Goal: Answer question/provide support: Share knowledge or assist other users

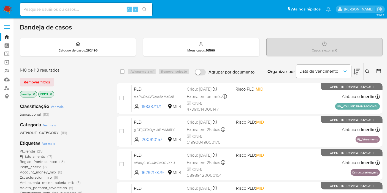
click at [34, 94] on icon "close-filter" at bounding box center [33, 94] width 3 height 3
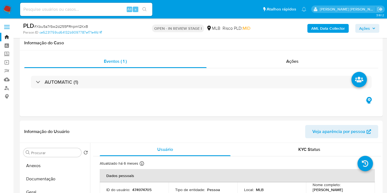
select select "10"
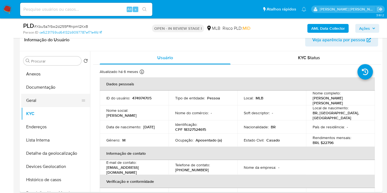
click at [51, 96] on button "Geral" at bounding box center [53, 100] width 64 height 13
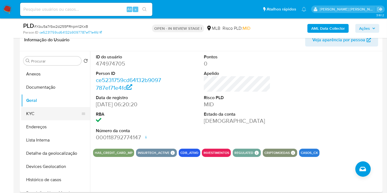
click at [38, 115] on button "KYC" at bounding box center [53, 113] width 64 height 13
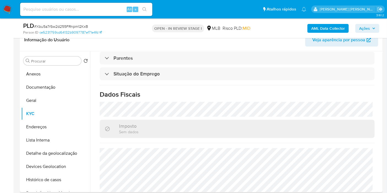
scroll to position [250, 0]
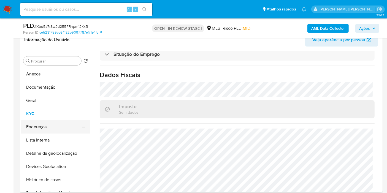
click at [53, 125] on button "Endereços" at bounding box center [53, 126] width 64 height 13
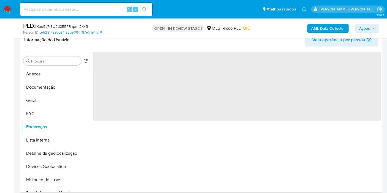
scroll to position [0, 0]
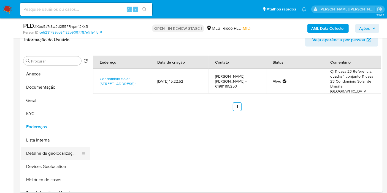
click at [45, 152] on button "Detalhe da geolocalização" at bounding box center [53, 153] width 64 height 13
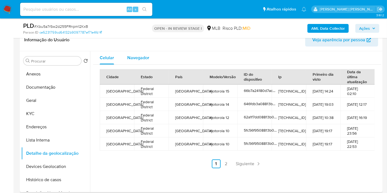
click at [131, 53] on div "Navegador" at bounding box center [138, 57] width 22 height 13
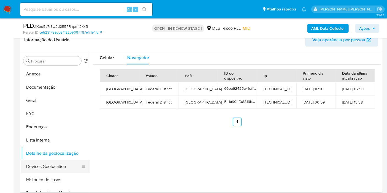
click at [56, 168] on button "Devices Geolocation" at bounding box center [53, 166] width 64 height 13
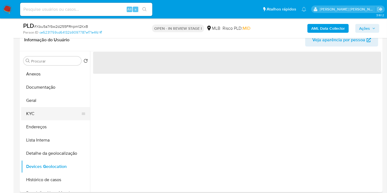
scroll to position [31, 0]
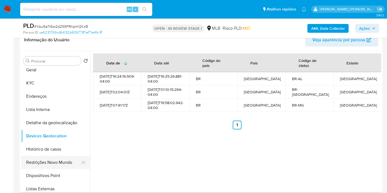
click at [49, 164] on button "Restrições Novo Mundo" at bounding box center [53, 162] width 64 height 13
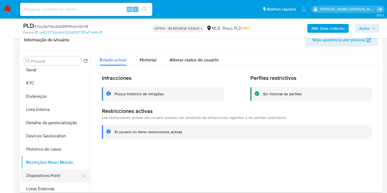
click at [54, 176] on button "Dispositivos Point" at bounding box center [53, 175] width 64 height 13
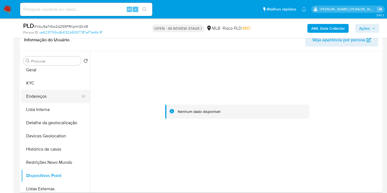
click at [48, 99] on button "Endereços" at bounding box center [53, 96] width 64 height 13
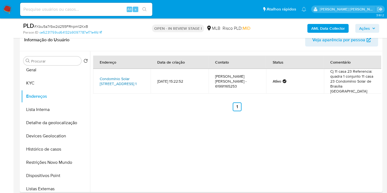
click at [133, 84] on link "Condomínio Solar De Brasília 1, Brasília, Distrito Federal, 71680349, Brasil 1" at bounding box center [118, 81] width 37 height 10
click at [44, 79] on button "KYC" at bounding box center [53, 83] width 64 height 13
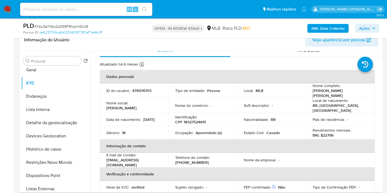
scroll to position [0, 0]
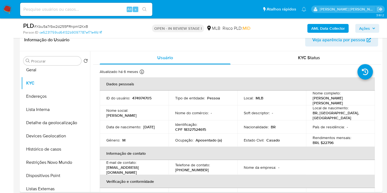
click at [203, 127] on p "CPF 18327524615" at bounding box center [190, 129] width 31 height 5
copy p "18327524615"
click at [64, 146] on button "Histórico de casos" at bounding box center [53, 149] width 64 height 13
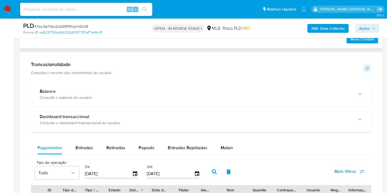
scroll to position [398, 0]
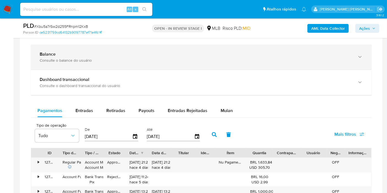
click at [98, 56] on div "Balance Consulte o balance do usuário" at bounding box center [196, 57] width 312 height 11
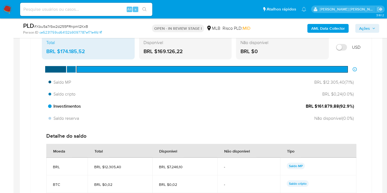
scroll to position [520, 0]
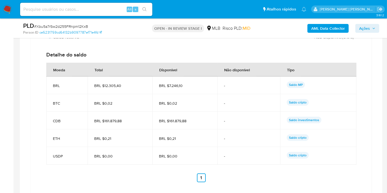
click at [103, 120] on span "BRL $161.879,88" at bounding box center [120, 120] width 52 height 5
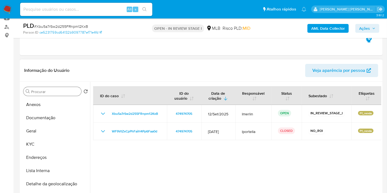
scroll to position [61, 0]
click at [49, 114] on button "Documentação" at bounding box center [53, 117] width 64 height 13
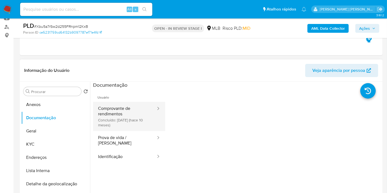
click at [129, 125] on button "Comprovante de rendimentos Concluído: 29/11/2024 (hace 10 meses)" at bounding box center [124, 116] width 63 height 29
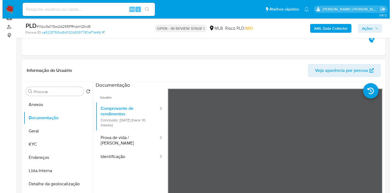
scroll to position [92, 0]
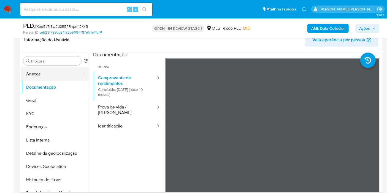
click at [56, 79] on button "Anexos" at bounding box center [53, 74] width 64 height 13
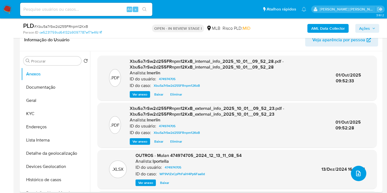
click at [356, 175] on icon "upload-file" at bounding box center [358, 174] width 4 height 6
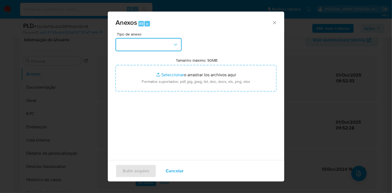
click at [165, 43] on button "button" at bounding box center [148, 44] width 66 height 13
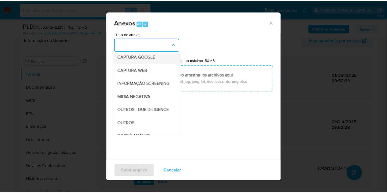
scroll to position [61, 0]
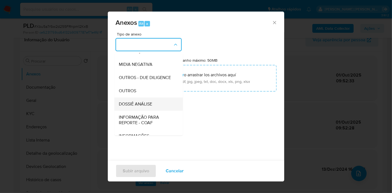
click at [142, 107] on span "DOSSIÊ ANÁLISE" at bounding box center [135, 104] width 33 height 6
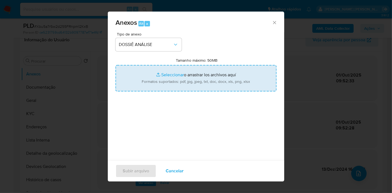
click at [168, 87] on input "Tamanho máximo: 50MB Seleccionar archivos" at bounding box center [195, 78] width 161 height 26
type input "C:\fakepath\Declínio - Xbu5a7rSw2d255FRnpm12KxB - CPF 18327524615 - MARCELO MAR…"
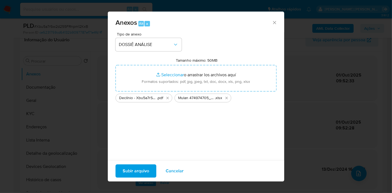
click at [136, 168] on span "Subir arquivo" at bounding box center [136, 171] width 26 height 12
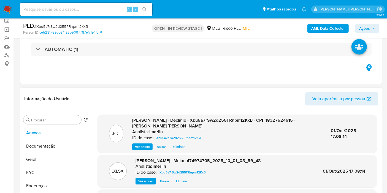
scroll to position [0, 0]
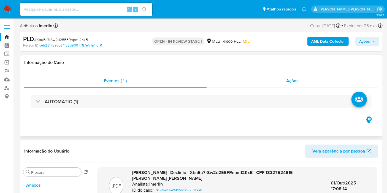
click at [284, 80] on div "Ações" at bounding box center [293, 80] width 172 height 13
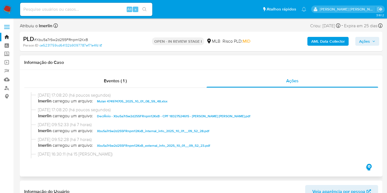
click at [201, 63] on h1 "Informação do Caso" at bounding box center [201, 63] width 354 height 6
click at [359, 41] on button "Ações" at bounding box center [367, 41] width 24 height 9
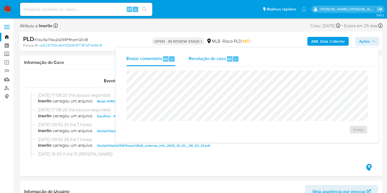
click at [220, 59] on span "Resolução do caso" at bounding box center [207, 59] width 37 height 6
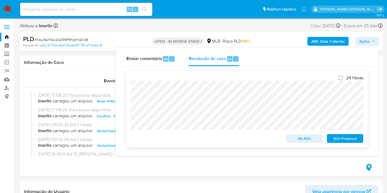
click at [295, 141] on span "No ROI" at bounding box center [304, 139] width 29 height 8
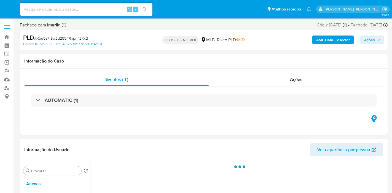
select select "10"
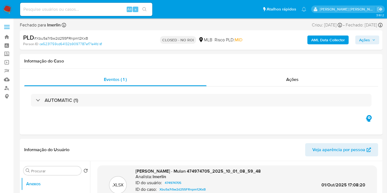
click at [11, 9] on img at bounding box center [7, 9] width 9 height 9
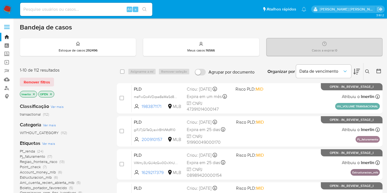
drag, startPoint x: 34, startPoint y: 94, endPoint x: 37, endPoint y: 86, distance: 8.0
click at [34, 94] on icon "close-filter" at bounding box center [33, 94] width 3 height 3
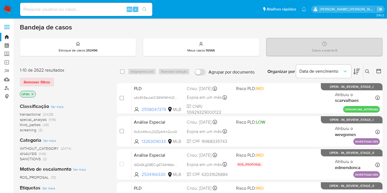
click at [98, 13] on div "Alt s" at bounding box center [86, 9] width 132 height 13
click at [98, 9] on input at bounding box center [86, 9] width 132 height 7
paste input "BnkpxXpCwJrBRvwMPbVFwoGi"
type input "BnkpxXpCwJrBRvwMPbVFwoGi"
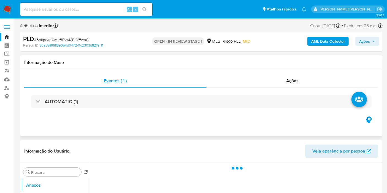
select select "10"
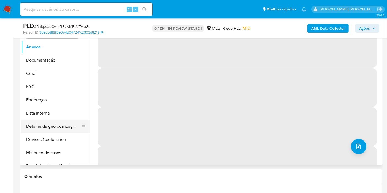
scroll to position [122, 0]
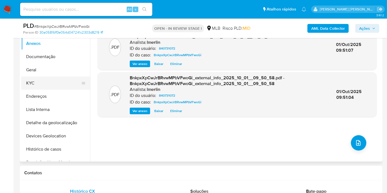
click at [49, 87] on button "KYC" at bounding box center [53, 83] width 64 height 13
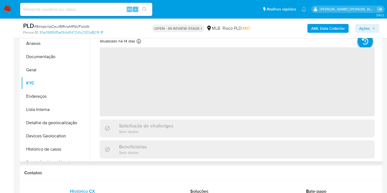
scroll to position [92, 0]
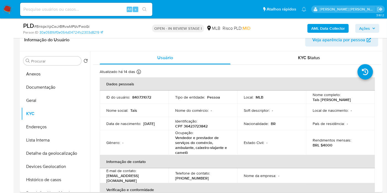
click at [189, 126] on p "CPF 36423723842" at bounding box center [191, 126] width 33 height 5
copy p "36423723842"
click at [49, 182] on button "Histórico de casos" at bounding box center [55, 179] width 69 height 13
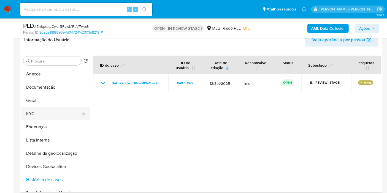
click at [56, 112] on button "KYC" at bounding box center [53, 113] width 64 height 13
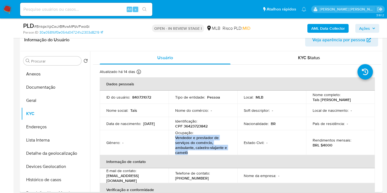
drag, startPoint x: 174, startPoint y: 136, endPoint x: 194, endPoint y: 152, distance: 25.4
click at [194, 152] on td "Ocupação : Vendedor e prestador de serviços do comércio, ambulante, caixeiro-vi…" at bounding box center [203, 142] width 69 height 25
copy p "Vendedor e prestador de serviços do comércio, ambulante, caixeiro-viajante e ca…"
click at [66, 88] on button "Documentação" at bounding box center [53, 87] width 64 height 13
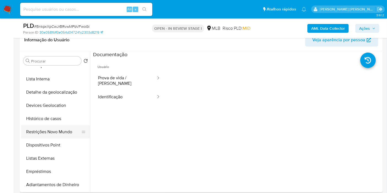
click at [48, 131] on button "Restrições Novo Mundo" at bounding box center [53, 131] width 64 height 13
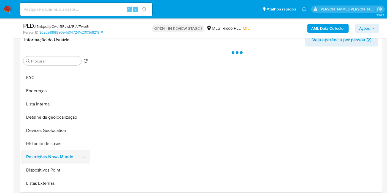
scroll to position [31, 0]
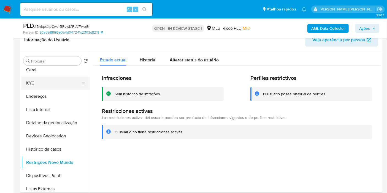
click at [58, 80] on button "KYC" at bounding box center [53, 83] width 64 height 13
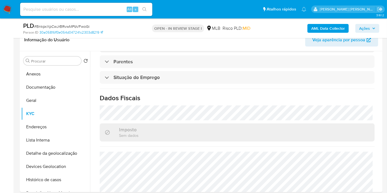
scroll to position [262, 0]
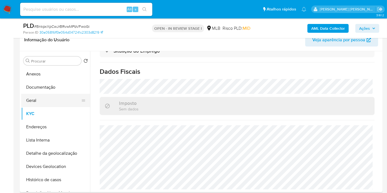
click at [67, 95] on button "Geral" at bounding box center [53, 100] width 64 height 13
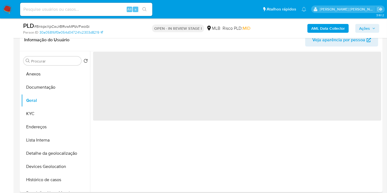
scroll to position [0, 0]
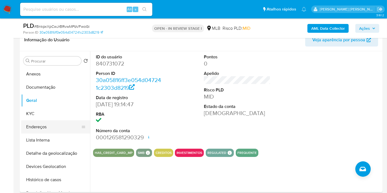
click at [55, 120] on button "Endereços" at bounding box center [53, 126] width 64 height 13
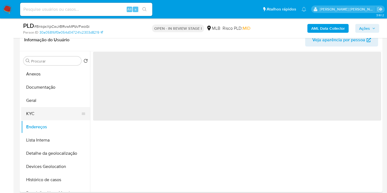
click at [57, 116] on button "KYC" at bounding box center [53, 113] width 64 height 13
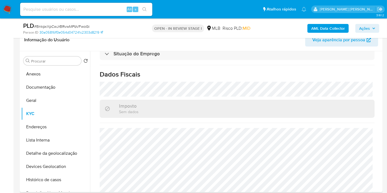
scroll to position [262, 0]
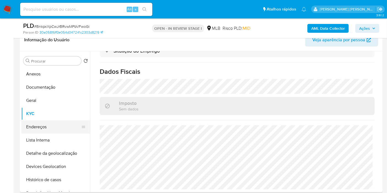
drag, startPoint x: 49, startPoint y: 122, endPoint x: 68, endPoint y: 120, distance: 19.1
click at [49, 122] on button "Endereços" at bounding box center [53, 126] width 64 height 13
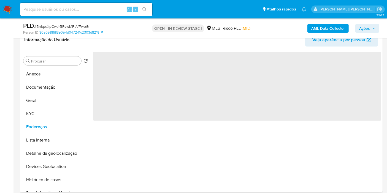
scroll to position [0, 0]
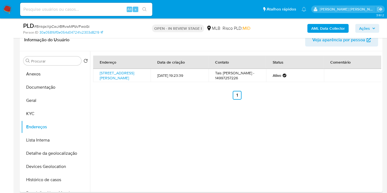
click at [238, 115] on div "Endereço Data de criação Contato Status Comentário Rua Raul Torres 1030, Botuca…" at bounding box center [235, 121] width 291 height 141
click at [60, 154] on button "Detalhe da geolocalização" at bounding box center [53, 153] width 64 height 13
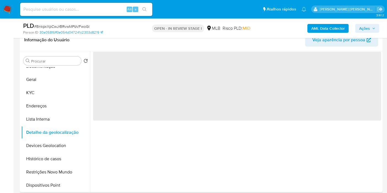
scroll to position [31, 0]
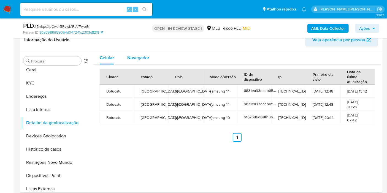
click at [132, 60] on span "Navegador" at bounding box center [138, 58] width 22 height 6
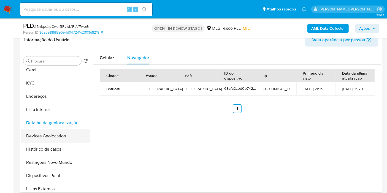
click at [70, 132] on button "Devices Geolocation" at bounding box center [53, 136] width 64 height 13
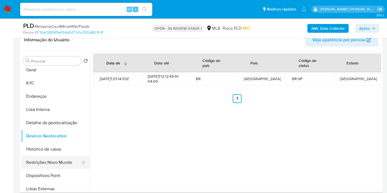
click at [45, 161] on button "Restrições Novo Mundo" at bounding box center [53, 162] width 64 height 13
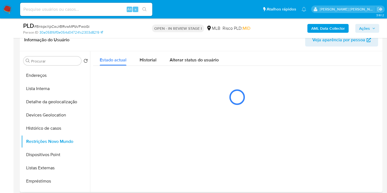
scroll to position [61, 0]
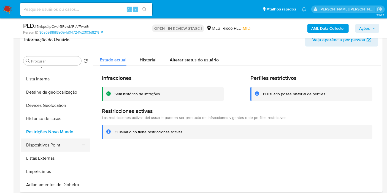
click at [61, 143] on button "Dispositivos Point" at bounding box center [53, 145] width 64 height 13
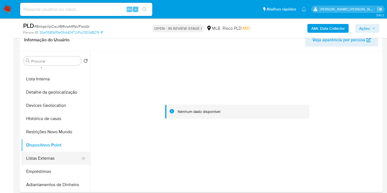
click at [56, 162] on button "Listas Externas" at bounding box center [53, 158] width 64 height 13
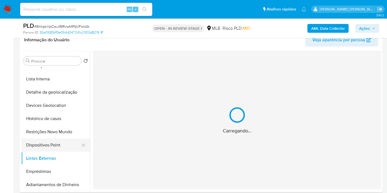
click at [62, 142] on button "Dispositivos Point" at bounding box center [53, 145] width 64 height 13
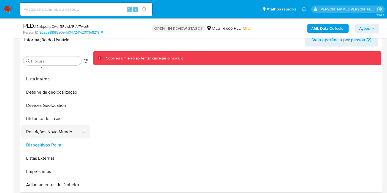
click at [42, 129] on button "Restrições Novo Mundo" at bounding box center [53, 131] width 64 height 13
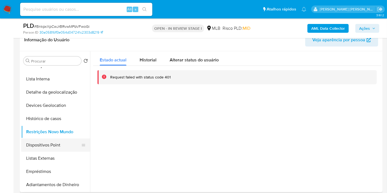
click at [55, 146] on button "Dispositivos Point" at bounding box center [53, 145] width 64 height 13
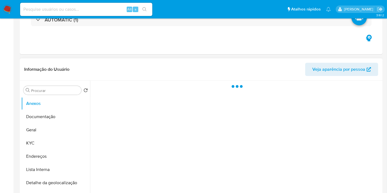
select select "10"
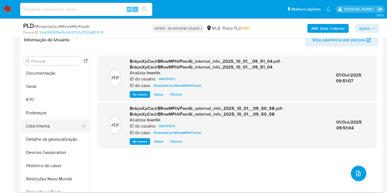
scroll to position [61, 0]
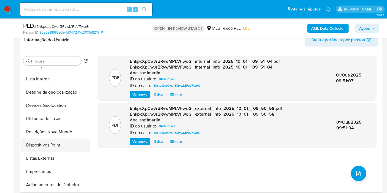
click at [59, 143] on button "Dispositivos Point" at bounding box center [53, 145] width 64 height 13
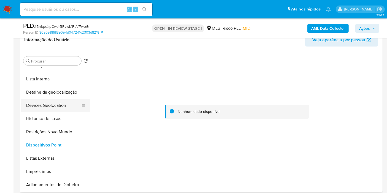
scroll to position [31, 0]
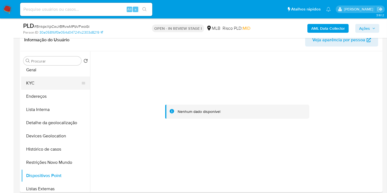
click at [58, 88] on button "KYC" at bounding box center [53, 83] width 64 height 13
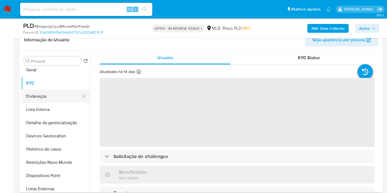
click at [58, 91] on button "Endereços" at bounding box center [53, 96] width 64 height 13
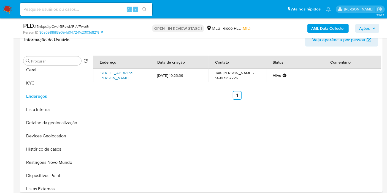
click at [115, 81] on link "Rua Raul Torres 1030, Botucatu, São Paulo, 18604020, Brasil 1030" at bounding box center [117, 75] width 34 height 10
click at [59, 82] on button "KYC" at bounding box center [53, 83] width 64 height 13
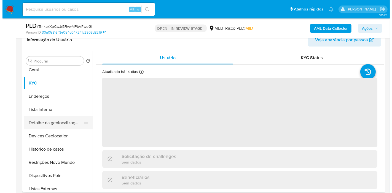
scroll to position [0, 0]
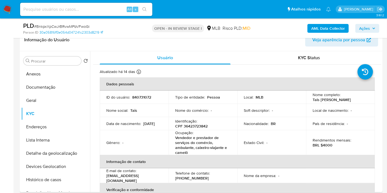
click at [199, 126] on p "CPF 36423723842" at bounding box center [191, 126] width 33 height 5
copy p "36423723842"
click at [41, 76] on button "Anexos" at bounding box center [53, 74] width 64 height 13
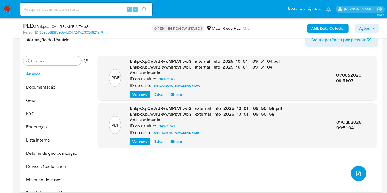
click at [352, 175] on button "upload-file" at bounding box center [358, 173] width 15 height 15
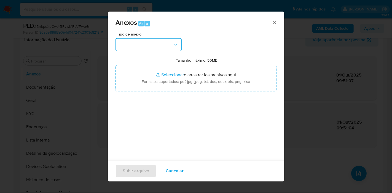
click at [177, 50] on button "button" at bounding box center [148, 44] width 66 height 13
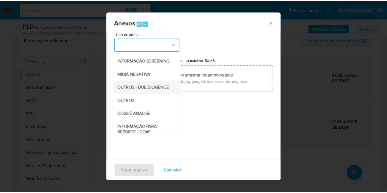
scroll to position [61, 0]
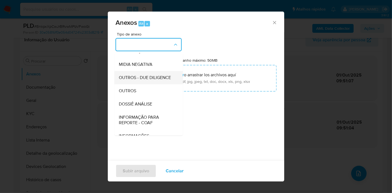
click at [157, 111] on div "DOSSIÊ ANÁLISE" at bounding box center [147, 104] width 56 height 13
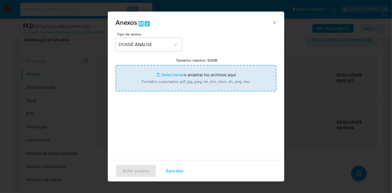
click at [184, 77] on input "Tamanho máximo: 50MB Seleccionar archivos" at bounding box center [195, 78] width 161 height 26
type input "C:\fakepath\SAR - XXX - CPF 36423723842 - TAIS REGINA SCHERMANN.pdf"
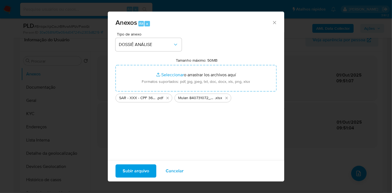
click at [136, 168] on span "Subir arquivo" at bounding box center [136, 171] width 26 height 12
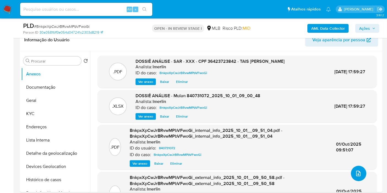
scroll to position [0, 0]
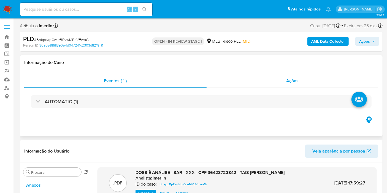
click at [301, 81] on div "Ações" at bounding box center [293, 80] width 172 height 13
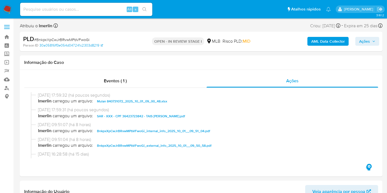
click at [373, 44] on span "Ações" at bounding box center [367, 41] width 16 height 8
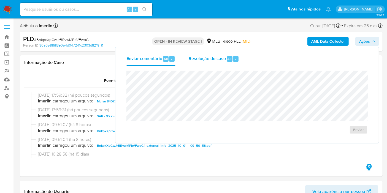
click at [196, 62] on div "Resolução do caso Alt r" at bounding box center [214, 59] width 50 height 14
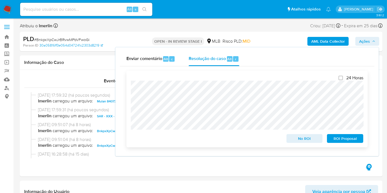
click at [352, 141] on span "ROI Proposal" at bounding box center [345, 139] width 29 height 8
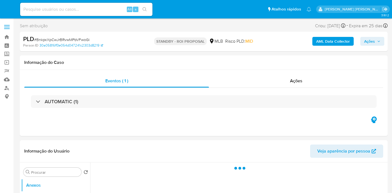
select select "10"
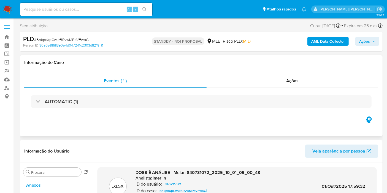
click at [303, 88] on div "AUTOMATIC (1)" at bounding box center [201, 102] width 354 height 28
click at [303, 83] on div "Ações" at bounding box center [293, 80] width 172 height 13
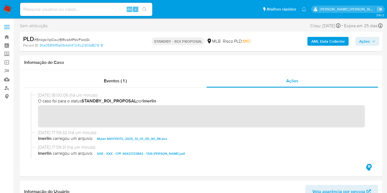
click at [108, 6] on input at bounding box center [86, 9] width 132 height 7
paste input "KMafKroHx9dwLDZqAliBG01Z"
type input "KMafKroHx9dwLDZqAliBG01Z"
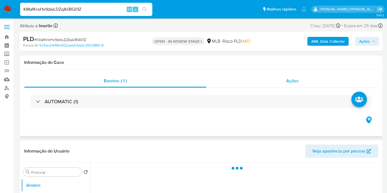
click at [284, 79] on div "Ações" at bounding box center [293, 80] width 172 height 13
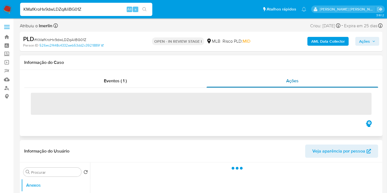
select select "10"
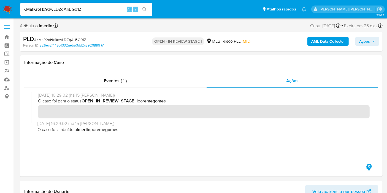
click at [321, 44] on b "AML Data Collector" at bounding box center [328, 41] width 34 height 9
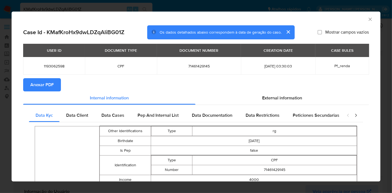
click at [51, 89] on span "Anexar PDF" at bounding box center [41, 85] width 23 height 12
click at [368, 20] on icon "Fechar a janela" at bounding box center [369, 19] width 3 height 3
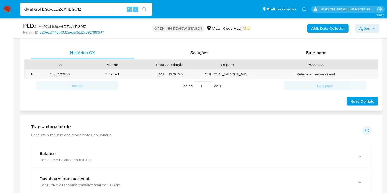
scroll to position [367, 0]
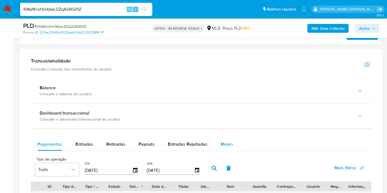
click at [217, 141] on button "Mulan" at bounding box center [226, 144] width 25 height 13
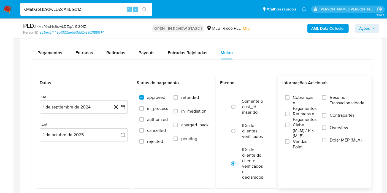
scroll to position [459, 0]
click at [352, 101] on span "Resumo Transacionalidade" at bounding box center [347, 100] width 35 height 11
click at [327, 99] on input "Resumo Transacionalidade" at bounding box center [324, 97] width 4 height 4
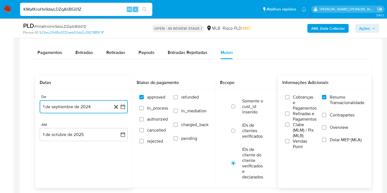
click at [126, 106] on button "1 de septiembre de 2024" at bounding box center [84, 106] width 88 height 13
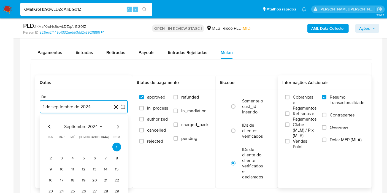
click at [85, 126] on span "septiembre 2024" at bounding box center [81, 127] width 34 height 6
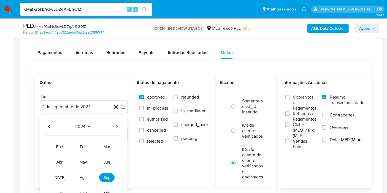
click at [118, 126] on icon "Año siguiente" at bounding box center [117, 126] width 7 height 7
click at [86, 176] on span "ago" at bounding box center [83, 178] width 7 height 4
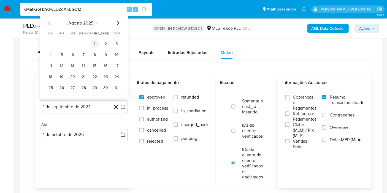
click at [98, 45] on button "1" at bounding box center [94, 43] width 9 height 9
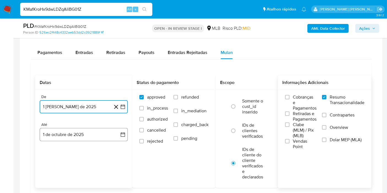
click at [116, 136] on button "1 de octubre de 2025" at bounding box center [84, 134] width 88 height 13
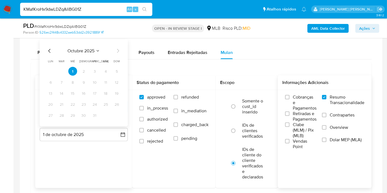
click at [50, 50] on icon "Mes anterior" at bounding box center [49, 51] width 7 height 7
click at [63, 114] on button "30" at bounding box center [61, 115] width 9 height 9
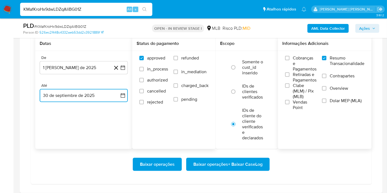
scroll to position [520, 0]
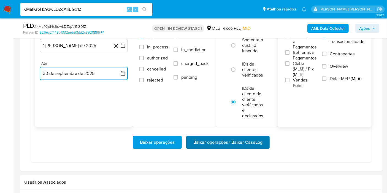
click at [217, 139] on span "Baixar operações + Baixar CaseLog" at bounding box center [227, 142] width 69 height 12
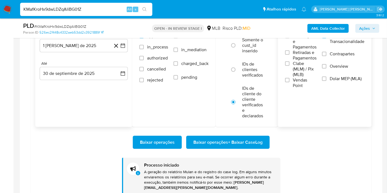
click at [9, 11] on img at bounding box center [7, 9] width 9 height 9
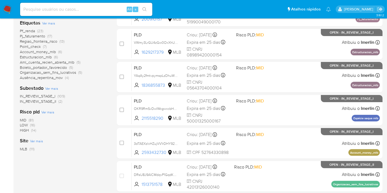
scroll to position [122, 0]
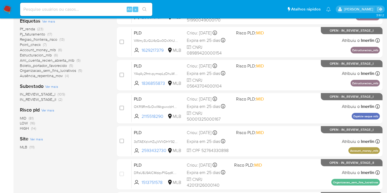
click at [31, 130] on span "(14)" at bounding box center [33, 129] width 5 height 6
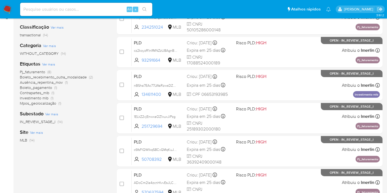
scroll to position [92, 0]
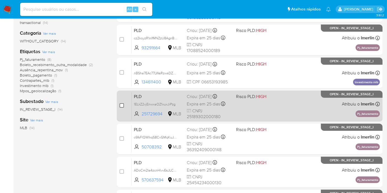
click at [121, 106] on input "checkbox" at bounding box center [122, 105] width 4 height 4
checkbox input "true"
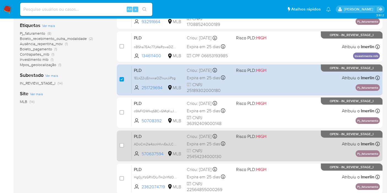
scroll to position [153, 0]
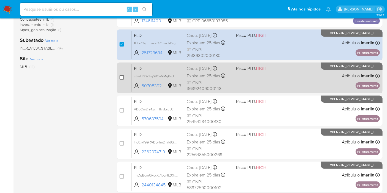
click at [121, 77] on input "checkbox" at bounding box center [122, 77] width 4 height 4
checkbox input "true"
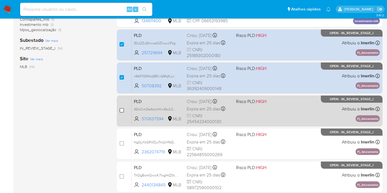
click at [121, 109] on input "checkbox" at bounding box center [122, 110] width 4 height 4
checkbox input "true"
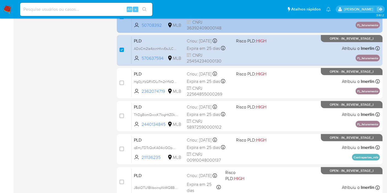
scroll to position [214, 0]
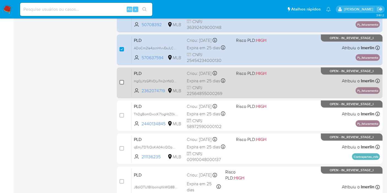
click at [122, 84] on input "checkbox" at bounding box center [122, 82] width 4 height 4
checkbox input "true"
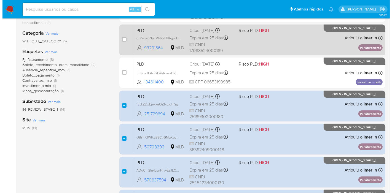
scroll to position [0, 0]
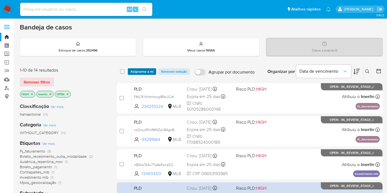
click at [142, 73] on span "Asignarme a mí" at bounding box center [142, 72] width 23 height 6
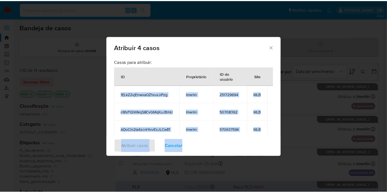
scroll to position [67, 0]
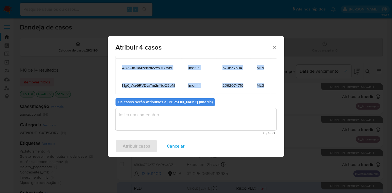
drag, startPoint x: 121, startPoint y: 94, endPoint x: 266, endPoint y: 82, distance: 145.4
click at [266, 82] on tbody "1ELkZ2vjEnwxaOZ1xuxJiPzg lmerlin 251729694 MLB c6fsFlQWIkqS8CvGMqKuJBmU lmerlin…" at bounding box center [202, 58] width 175 height 71
copy tbody "1ELkZ2vjEnwxaOZ1xuxJiPzg lmerlin 251729694 MLB c6fsFlQWIkqS8CvGMqKuJBmU lmerlin…"
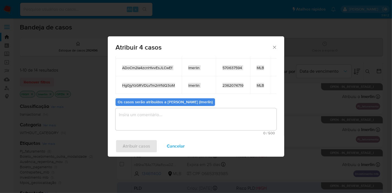
click at [172, 141] on span "Cancelar" at bounding box center [176, 146] width 18 height 12
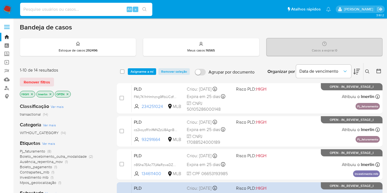
click at [87, 12] on input at bounding box center [86, 9] width 132 height 7
paste input "YliIfJjawRlPLkDXyj3II5P2"
type input "YliIfJjawRlPLkDXyj3II5P2"
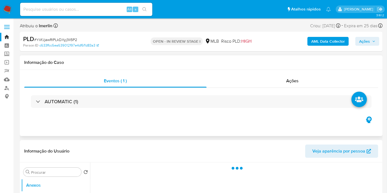
select select "10"
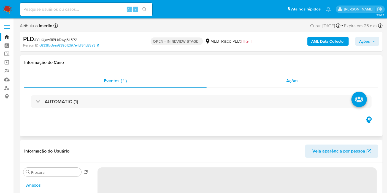
click at [265, 80] on div "Ações" at bounding box center [293, 80] width 172 height 13
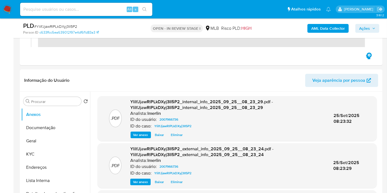
scroll to position [276, 0]
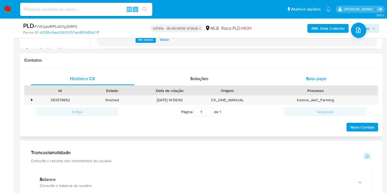
click at [306, 74] on div "Bate-papo" at bounding box center [317, 78] width 104 height 13
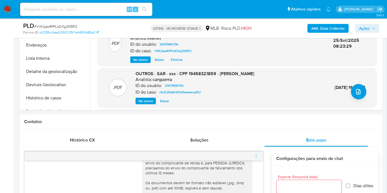
scroll to position [122, 0]
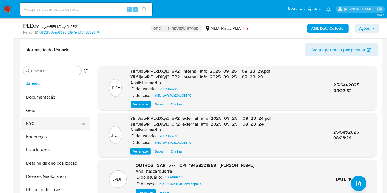
click at [30, 127] on button "KYC" at bounding box center [53, 123] width 64 height 13
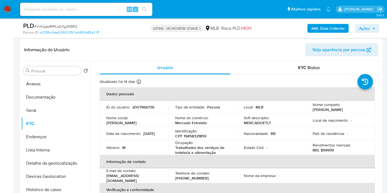
scroll to position [0, 0]
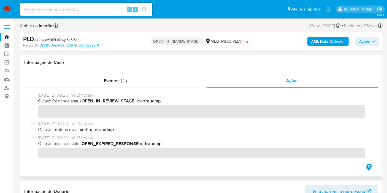
click at [105, 88] on div at bounding box center [201, 125] width 354 height 75
click at [108, 79] on span "Eventos ( 1 )" at bounding box center [115, 81] width 23 height 6
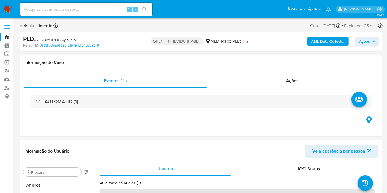
click at [106, 104] on div "AUTOMATIC (1)" at bounding box center [201, 101] width 341 height 13
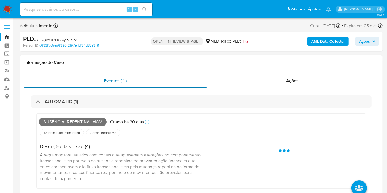
click at [119, 77] on div "Eventos ( 1 )" at bounding box center [115, 80] width 182 height 13
click at [269, 83] on div "Ações" at bounding box center [293, 80] width 172 height 13
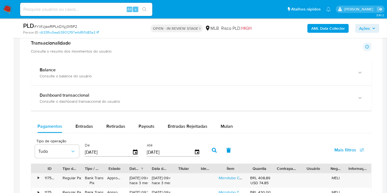
scroll to position [551, 0]
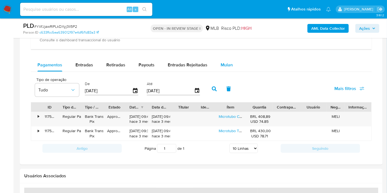
click at [228, 67] on span "Mulan" at bounding box center [227, 65] width 12 height 6
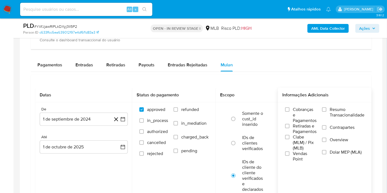
click at [342, 115] on span "Resumo Transacionalidade" at bounding box center [347, 112] width 35 height 11
click at [327, 112] on input "Resumo Transacionalidade" at bounding box center [324, 109] width 4 height 4
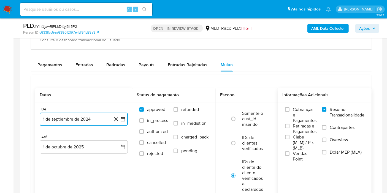
click at [123, 122] on button "1 de septiembre de 2024" at bounding box center [84, 119] width 88 height 13
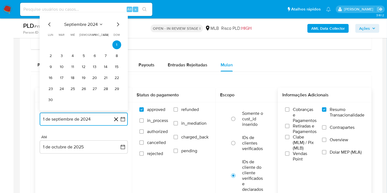
click at [96, 23] on span "septiembre 2024" at bounding box center [81, 24] width 34 height 6
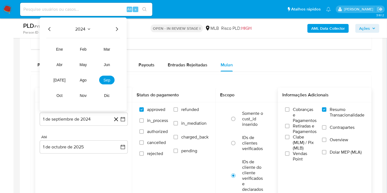
click at [116, 28] on icon "Año siguiente" at bounding box center [117, 29] width 7 height 7
click at [84, 78] on span "ago" at bounding box center [83, 80] width 7 height 4
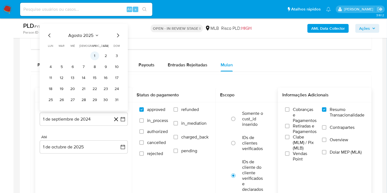
click at [93, 56] on button "1" at bounding box center [94, 55] width 9 height 9
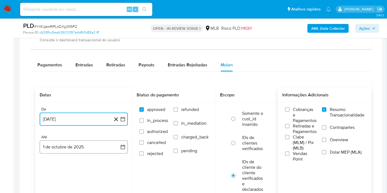
click at [116, 144] on button "1 de octubre de 2025" at bounding box center [84, 147] width 88 height 13
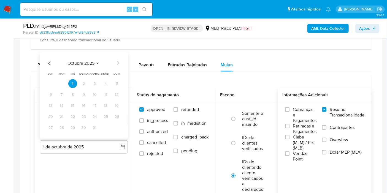
click at [49, 63] on icon "Mes anterior" at bounding box center [49, 63] width 7 height 7
click at [63, 123] on button "30" at bounding box center [61, 127] width 9 height 9
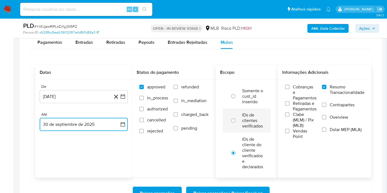
scroll to position [643, 0]
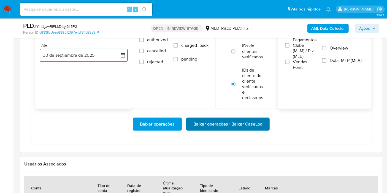
click at [241, 128] on span "Baixar operações + Baixar CaseLog" at bounding box center [227, 124] width 69 height 12
